Goal: Transaction & Acquisition: Purchase product/service

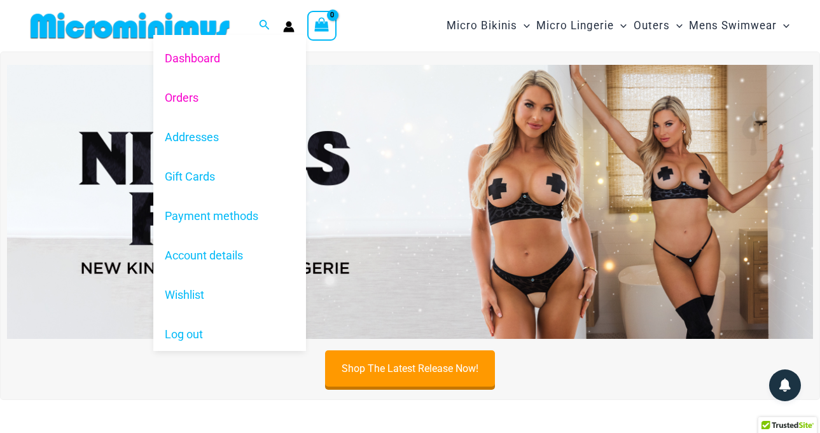
click at [198, 101] on link "Orders" at bounding box center [229, 97] width 153 height 39
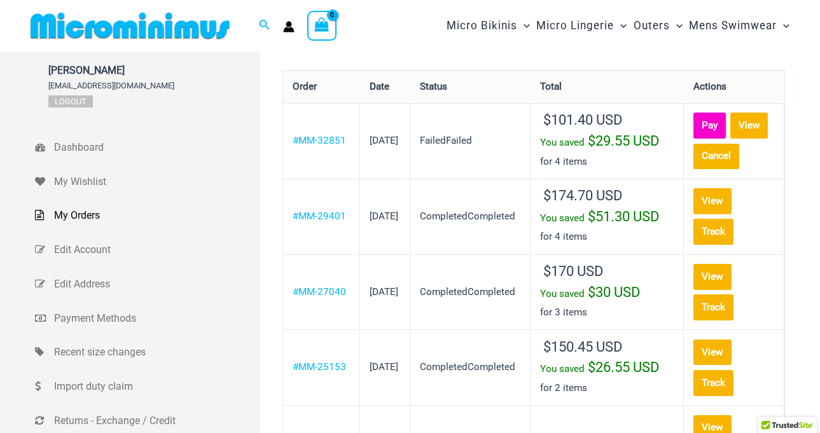
click at [725, 124] on link "Pay" at bounding box center [710, 126] width 32 height 26
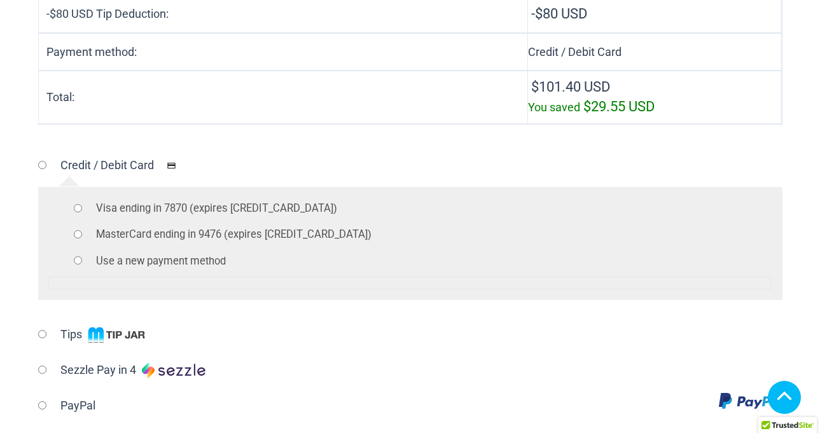
scroll to position [571, 0]
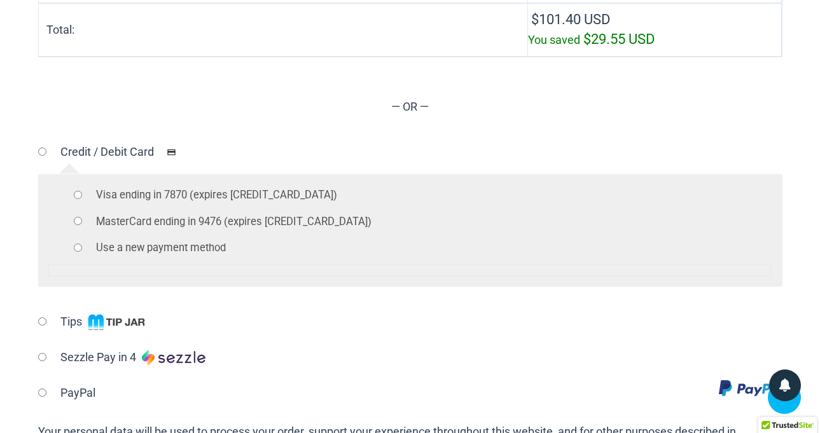
click at [77, 199] on ul "Visa ending in 7870 (expires 05/26) MasterCard ending in 9476 (expires 04/28) U…" at bounding box center [409, 222] width 723 height 74
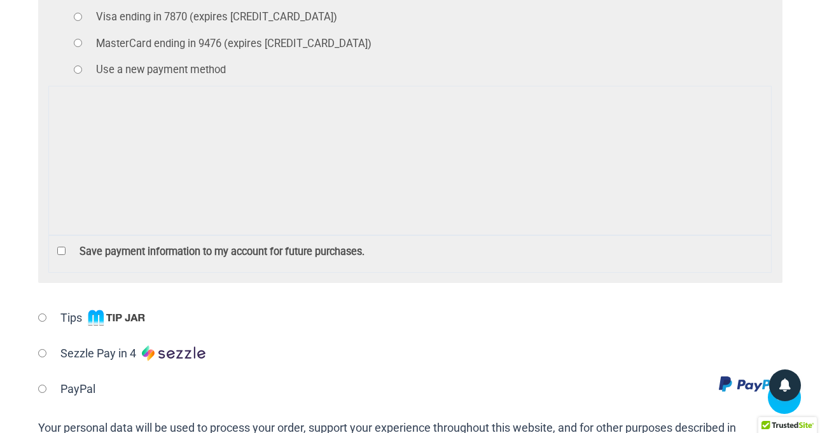
scroll to position [1154, 0]
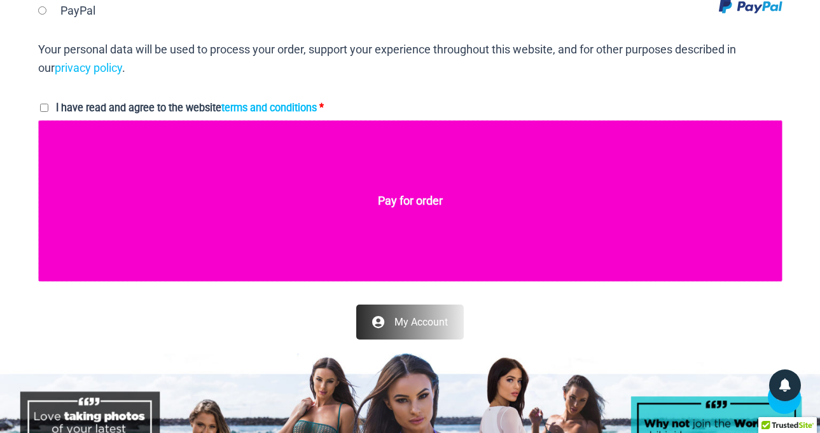
click at [388, 182] on button "Pay for order" at bounding box center [410, 201] width 744 height 162
